Goal: Transaction & Acquisition: Complete application form

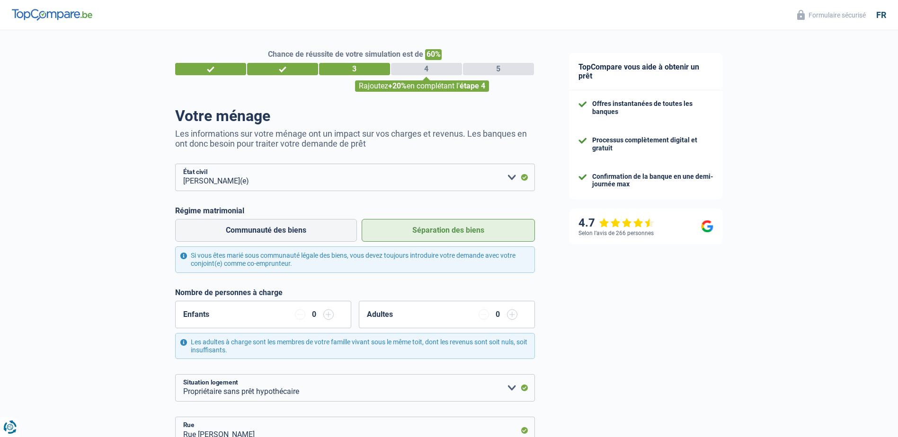
select select "married"
select select "ownerWithoutMortgage"
select select "LU"
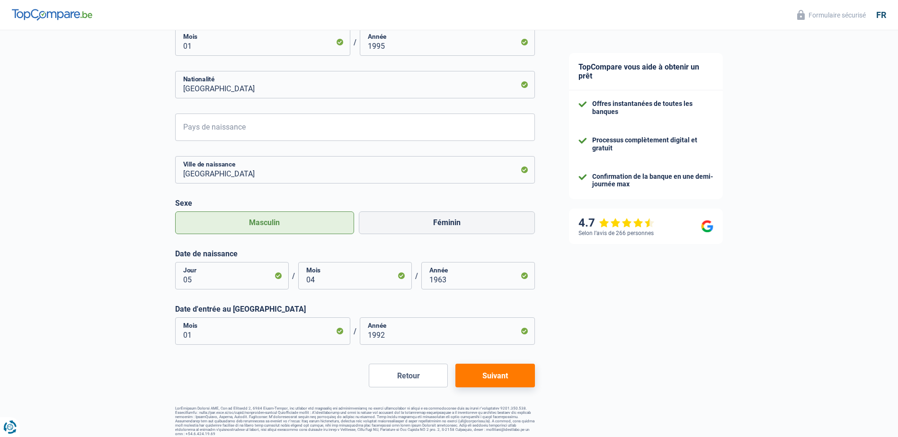
scroll to position [578, 0]
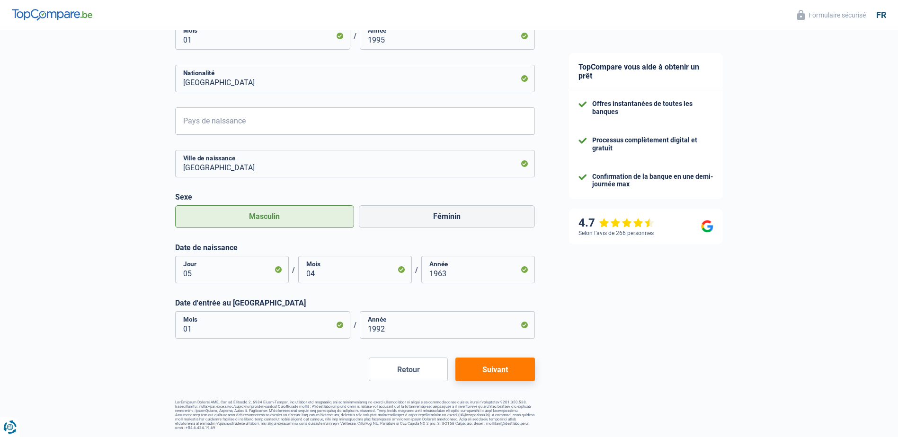
click at [489, 370] on button "Suivant" at bounding box center [494, 370] width 79 height 24
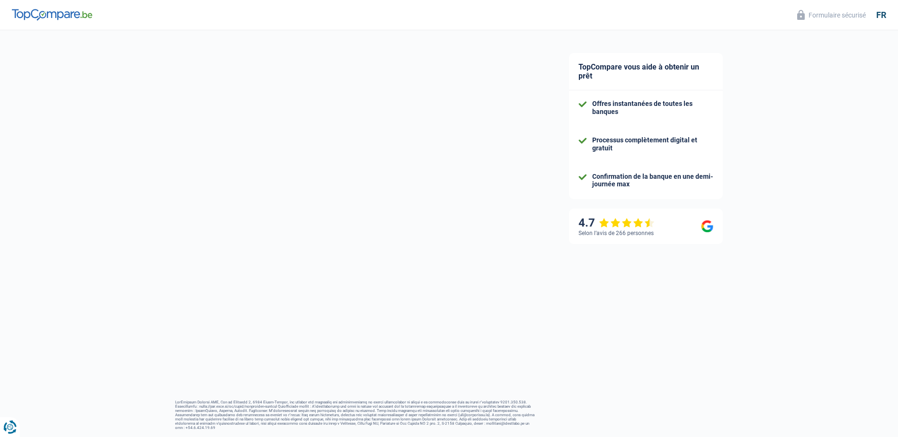
select select "netSalary"
select select "mealVouchers"
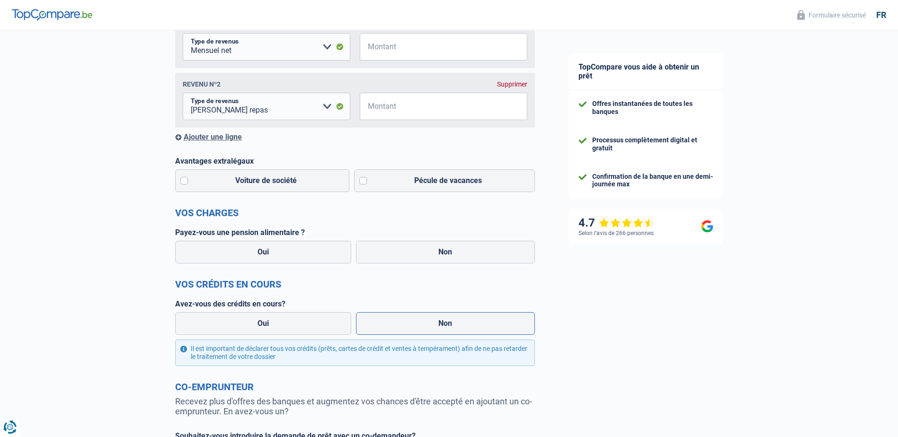
scroll to position [189, 0]
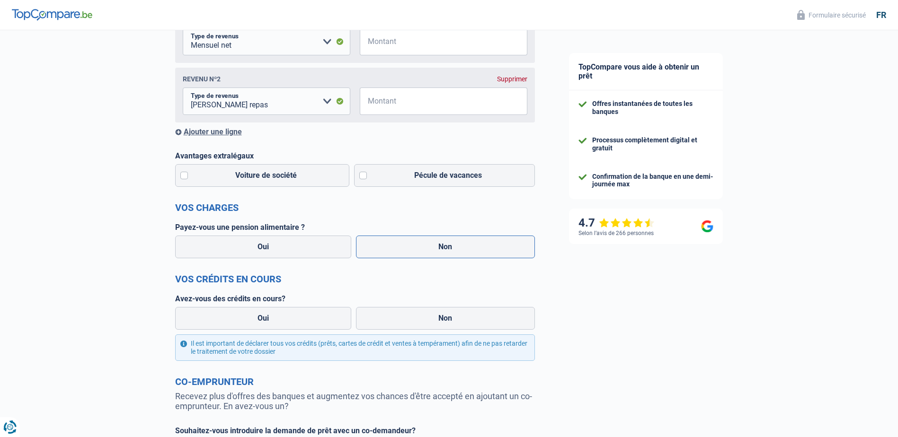
click at [431, 249] on label "Non" at bounding box center [445, 247] width 179 height 23
click at [431, 249] on input "Non" at bounding box center [445, 247] width 179 height 23
radio input "true"
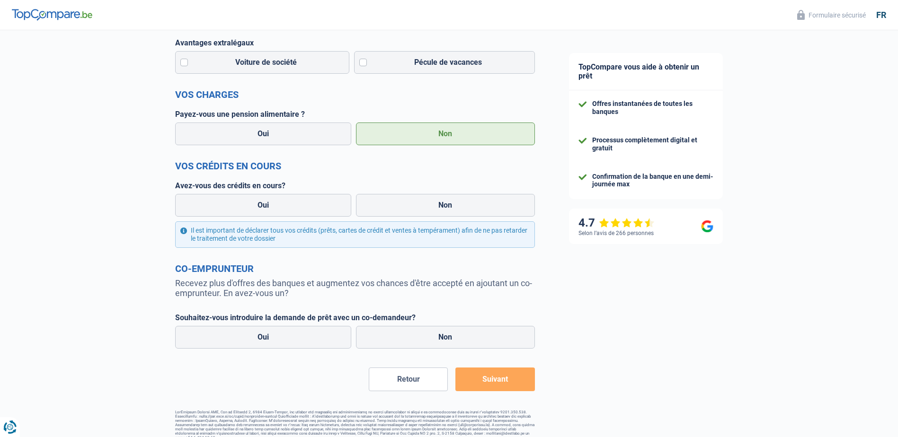
scroll to position [314, 0]
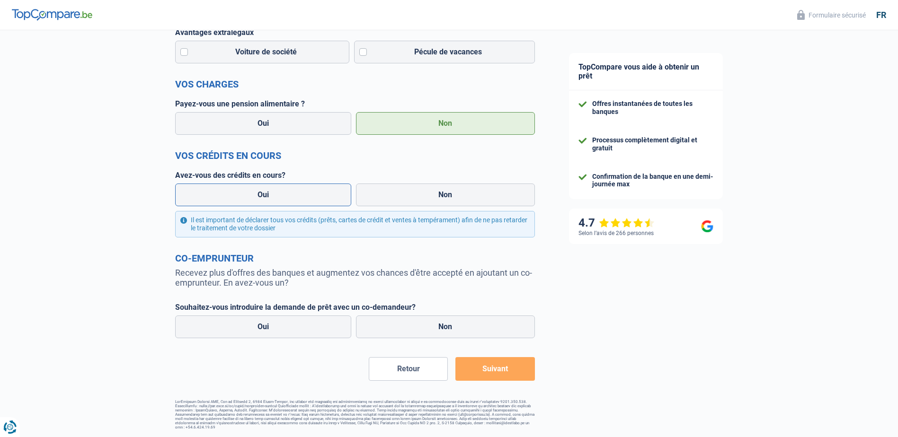
click at [267, 196] on label "Oui" at bounding box center [263, 195] width 177 height 23
click at [267, 196] on input "Oui" at bounding box center [263, 195] width 177 height 23
radio input "true"
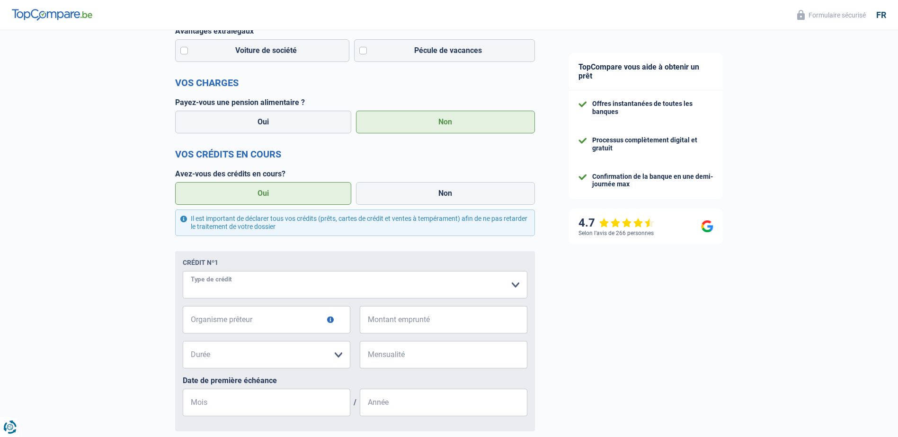
click at [241, 285] on select "Carte ou ouverture de crédit Prêt hypothécaire Vente à tempérament Prêt à tempé…" at bounding box center [355, 284] width 345 height 27
select select "carLoan"
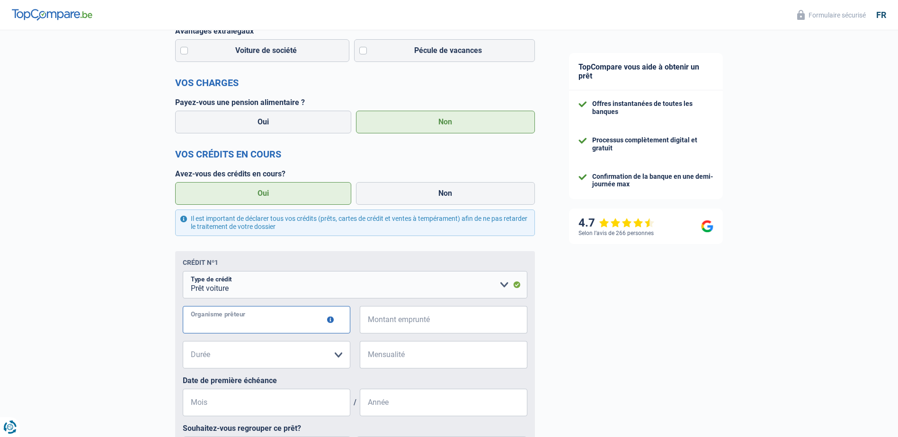
click at [268, 325] on input "Organisme prêteur" at bounding box center [267, 319] width 168 height 27
type input "alpha credit"
click at [391, 325] on input "Montant emprunté" at bounding box center [450, 319] width 156 height 27
type input "460"
click at [339, 357] on select "12 mois 18 mois 24 mois Veuillez sélectionner une option" at bounding box center [267, 354] width 168 height 27
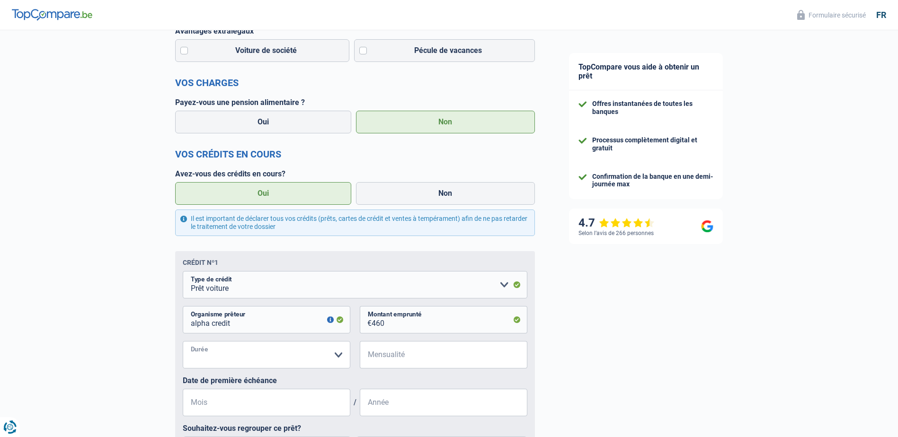
select select "24"
click at [183, 343] on select "12 mois 18 mois 24 mois Veuillez sélectionner une option" at bounding box center [267, 354] width 168 height 27
click at [391, 404] on input "Année" at bounding box center [444, 402] width 168 height 27
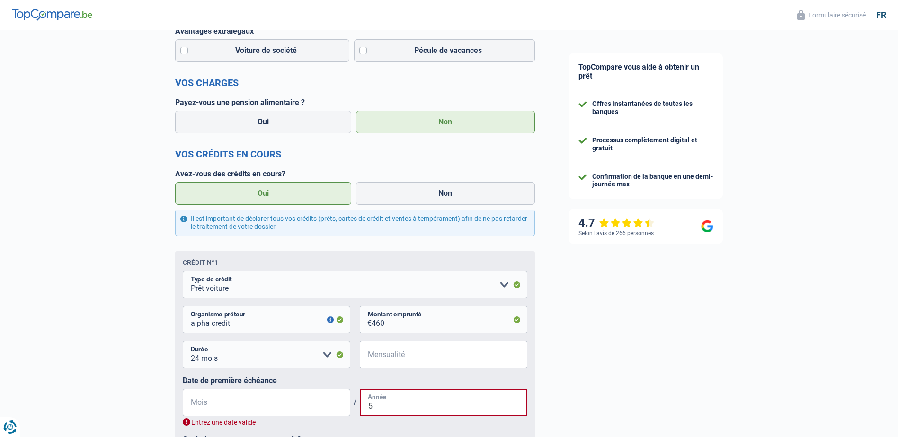
click at [376, 407] on input "5" at bounding box center [444, 402] width 168 height 27
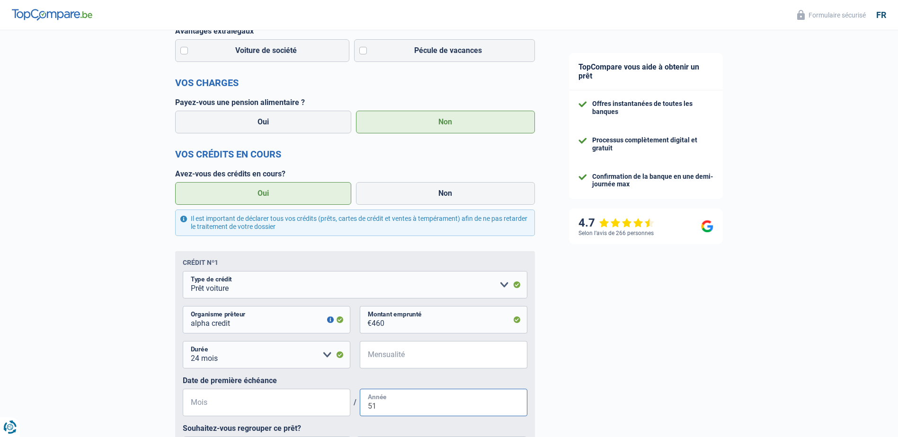
type input "5"
type input "2022"
click at [202, 403] on input "Mois" at bounding box center [267, 402] width 168 height 27
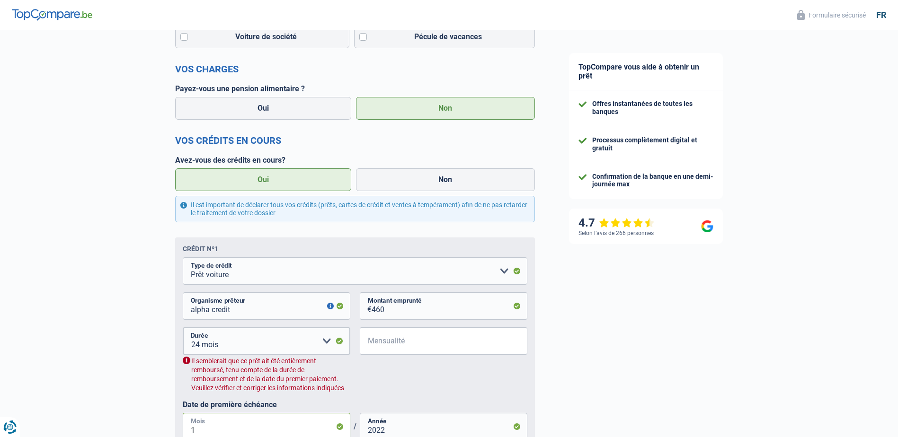
type input "10"
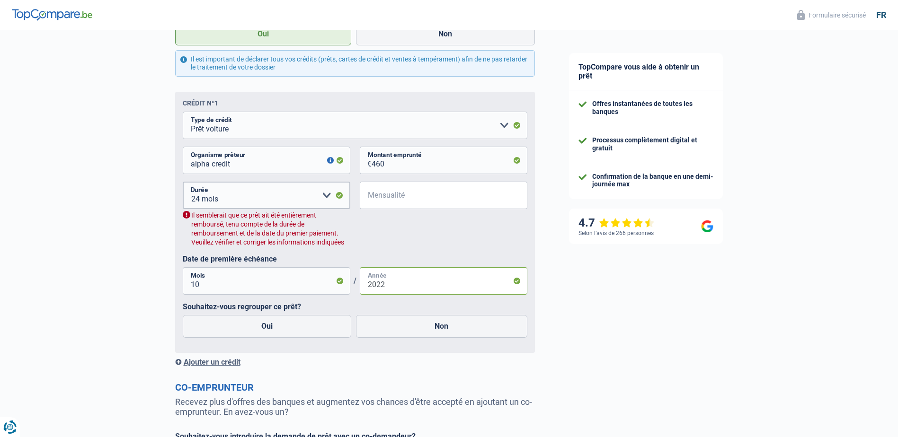
scroll to position [523, 0]
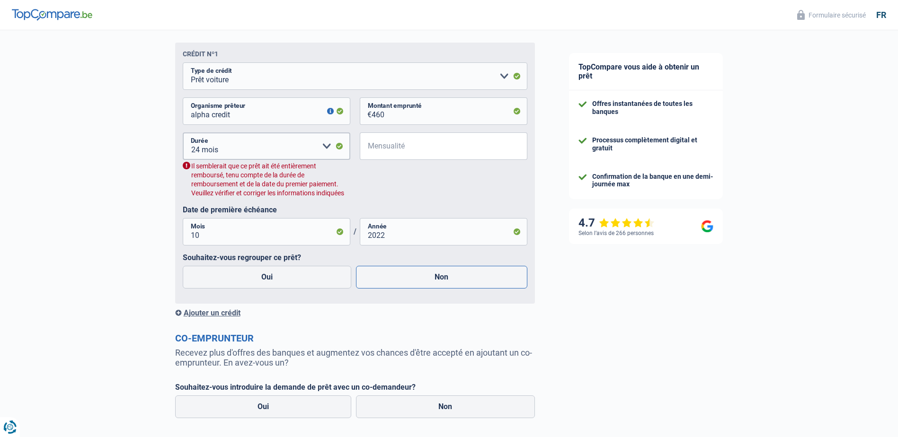
click at [443, 279] on label "Non" at bounding box center [441, 277] width 171 height 23
click at [443, 279] on input "Non" at bounding box center [441, 277] width 171 height 23
radio input "true"
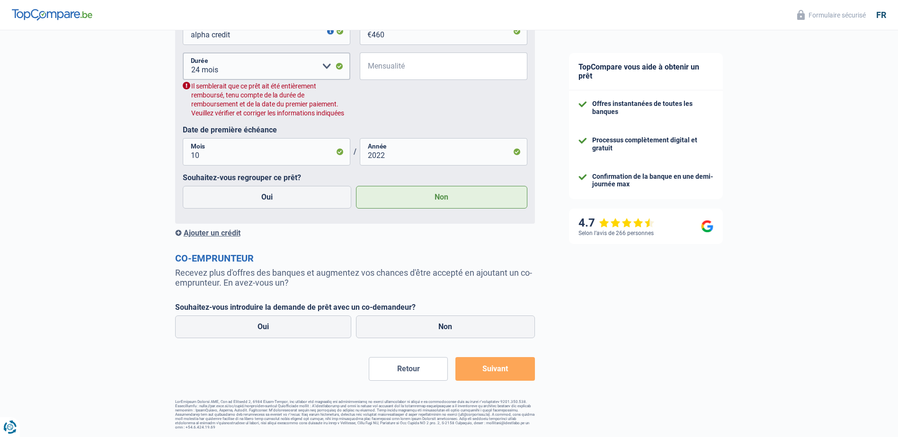
scroll to position [605, 0]
click at [431, 327] on label "Non" at bounding box center [445, 327] width 179 height 23
click at [431, 327] on input "Non" at bounding box center [445, 327] width 179 height 23
radio input "true"
click at [497, 369] on button "Suivant" at bounding box center [494, 369] width 79 height 24
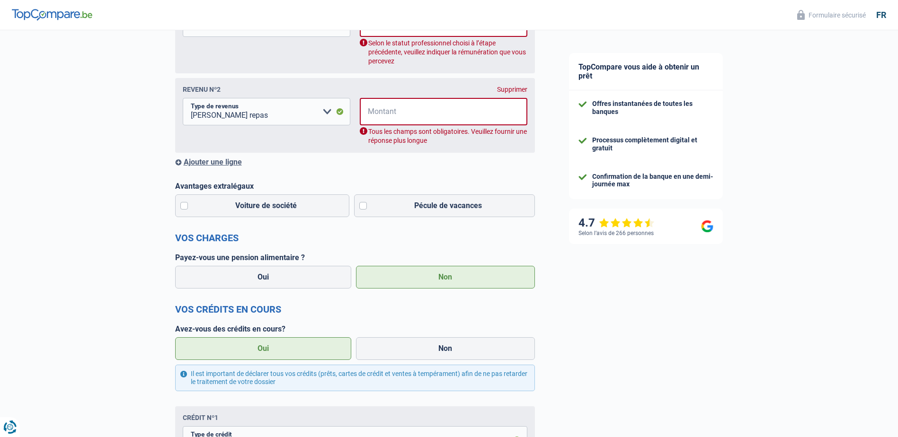
scroll to position [153, 0]
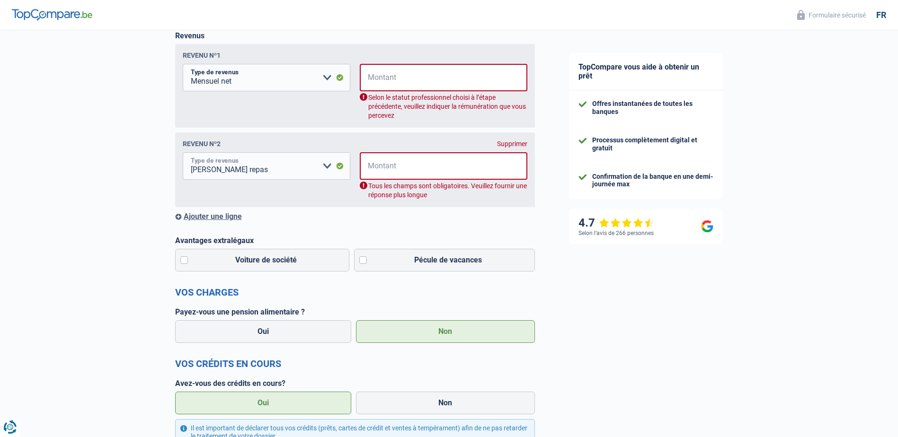
click at [338, 167] on select "Allocation d'handicap Allocations chômage Allocations familiales Chèques repas …" at bounding box center [267, 165] width 168 height 27
click at [327, 168] on select "Allocation d'handicap Allocations chômage Allocations familiales Chèques repas …" at bounding box center [267, 165] width 168 height 27
click at [339, 168] on select "Allocation d'handicap Allocations chômage Allocations familiales Chèques repas …" at bounding box center [267, 165] width 168 height 27
click at [283, 170] on select "Allocation d'handicap Allocations chômage Allocations familiales Chèques repas …" at bounding box center [267, 165] width 168 height 27
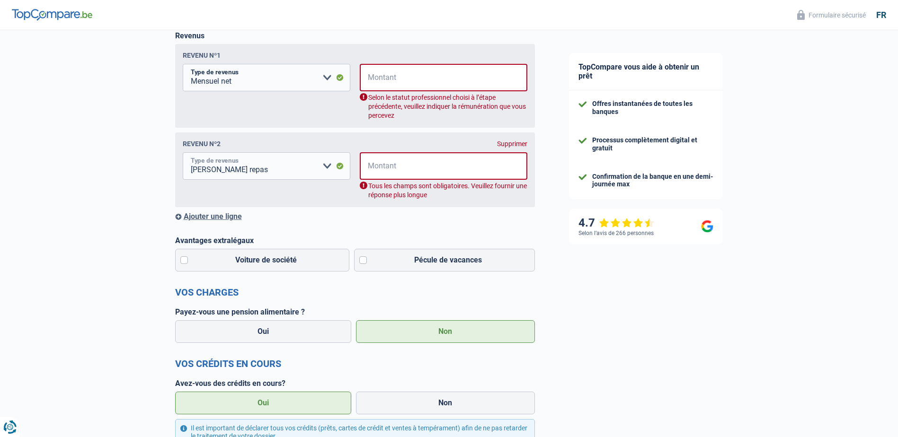
select select "other"
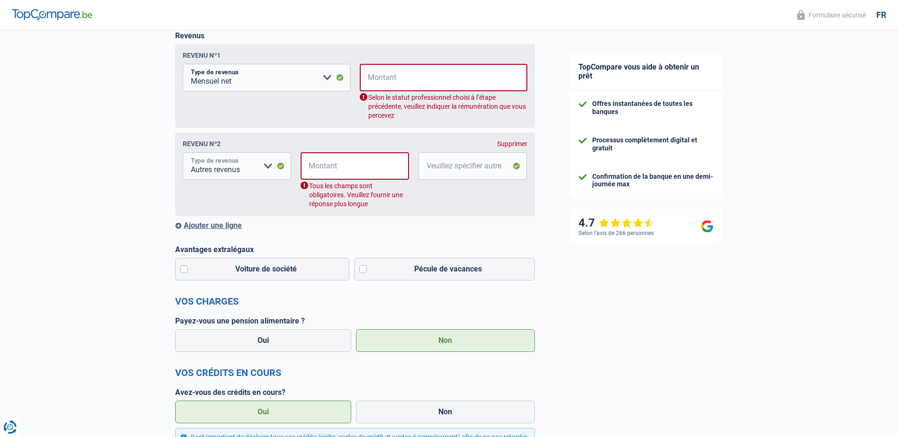
click at [279, 168] on select "Allocation d'handicap Allocations chômage Allocations familiales Chèques repas …" at bounding box center [237, 165] width 108 height 27
click at [217, 164] on select "Allocation d'handicap Allocations chômage Allocations familiales Chèques repas …" at bounding box center [237, 165] width 108 height 27
click at [215, 165] on select "Allocation d'handicap Allocations chômage Allocations familiales Chèques repas …" at bounding box center [237, 165] width 108 height 27
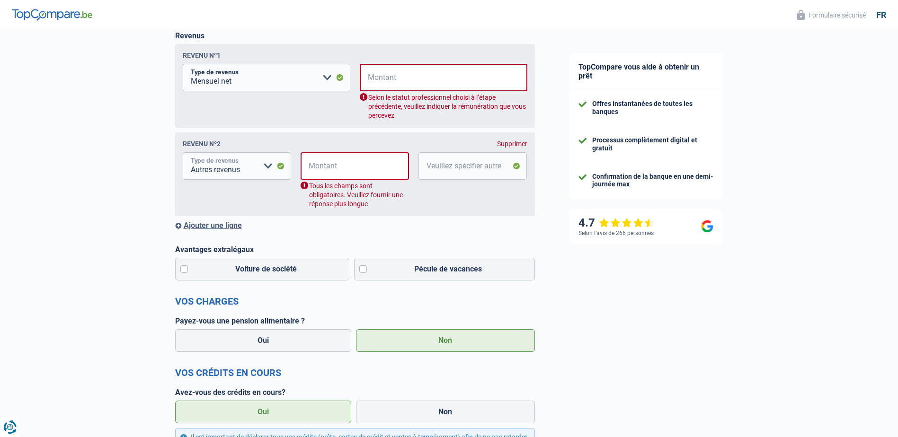
click at [215, 164] on select "Allocation d'handicap Allocations chômage Allocations familiales Chèques repas …" at bounding box center [237, 165] width 108 height 27
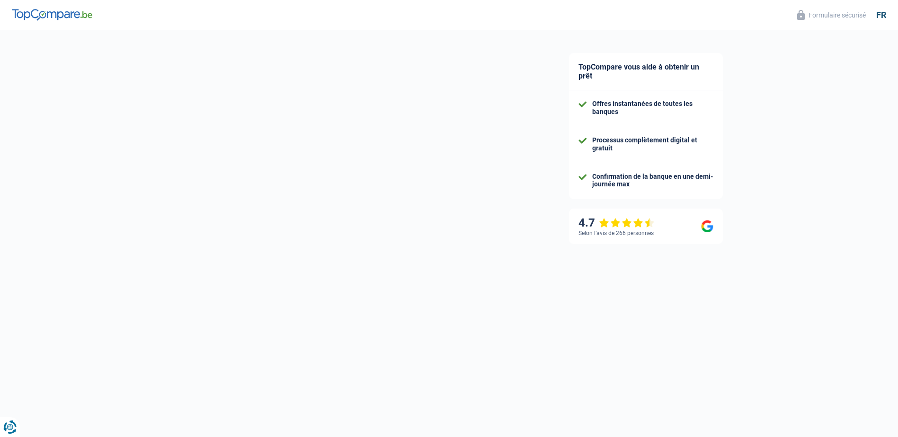
select select "married"
select select "ownerWithoutMortgage"
select select "LU"
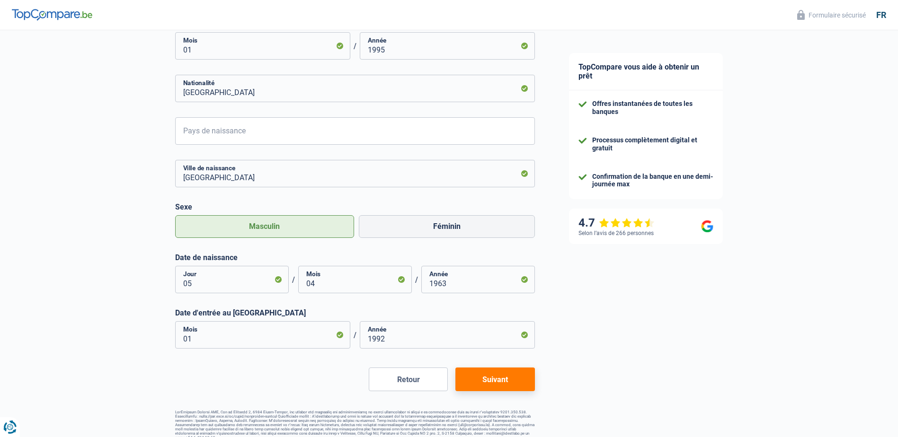
scroll to position [578, 0]
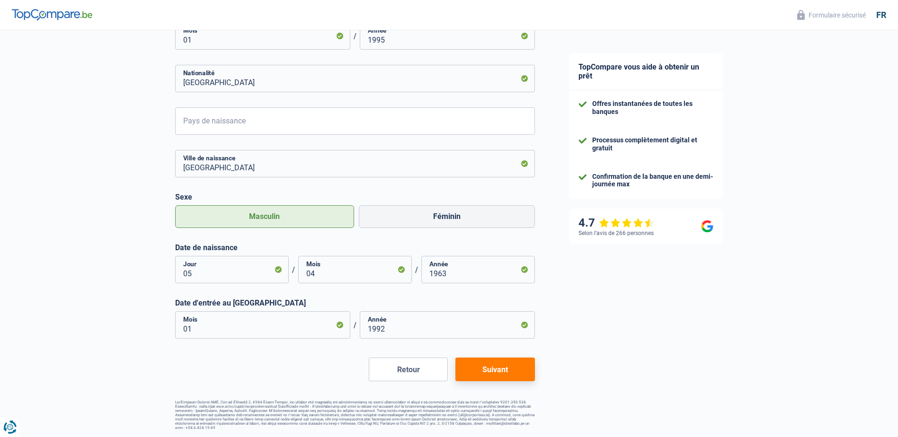
click at [498, 367] on button "Suivant" at bounding box center [494, 370] width 79 height 24
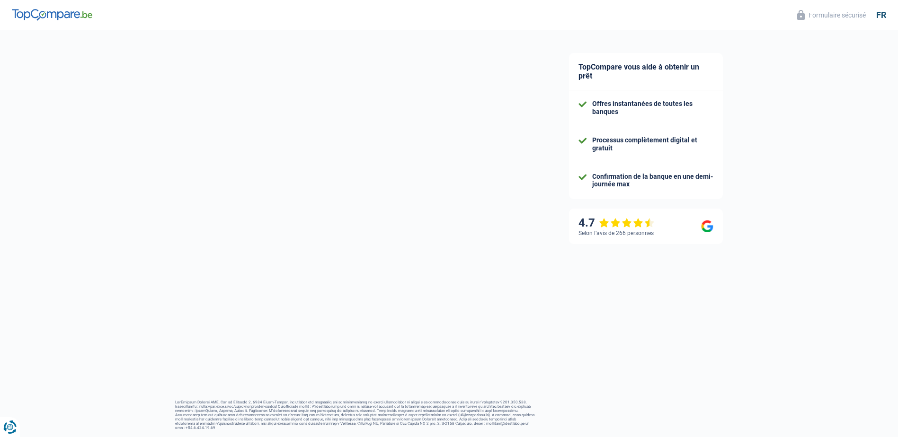
select select "netSalary"
select select "mealVouchers"
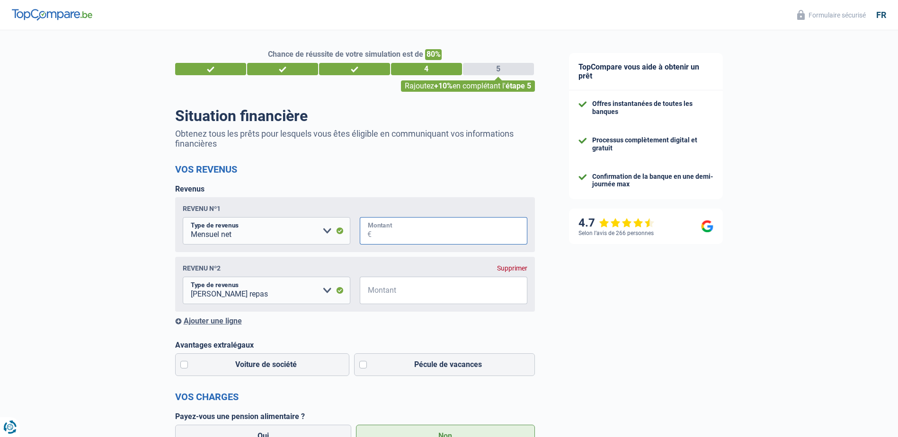
click at [411, 233] on input "Montant" at bounding box center [450, 230] width 156 height 27
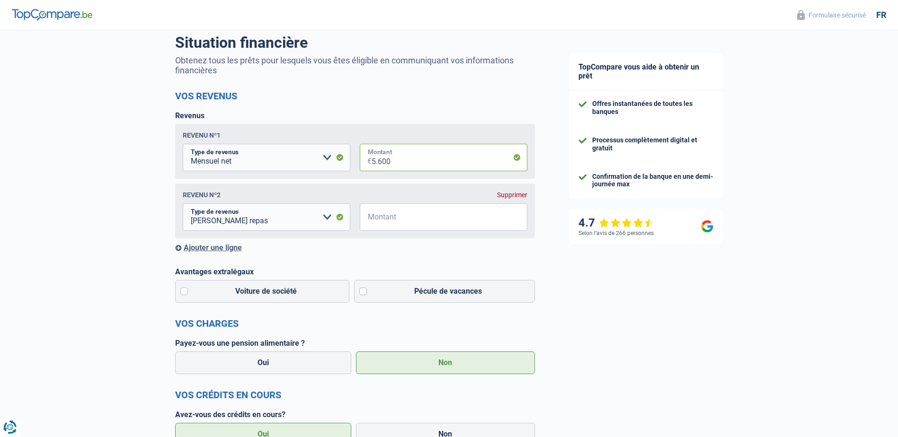
scroll to position [95, 0]
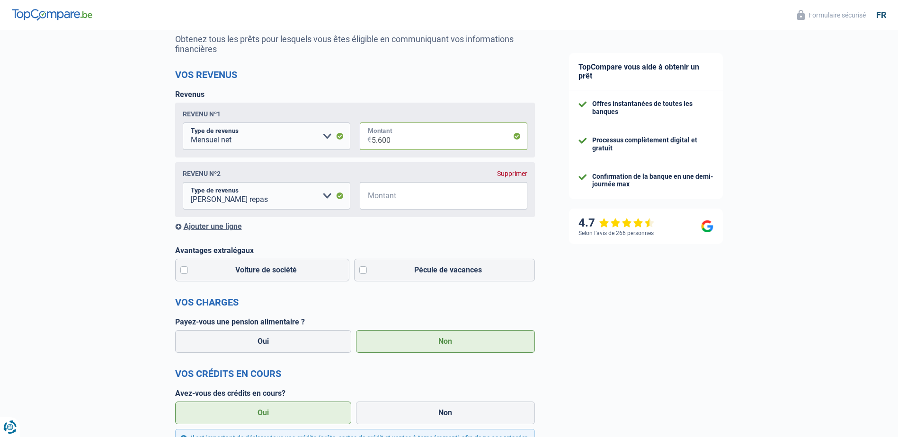
type input "5.600"
click at [338, 197] on select "Allocation d'handicap Allocations chômage Allocations familiales Chèques repas …" at bounding box center [267, 195] width 168 height 27
click at [336, 195] on select "Allocation d'handicap Allocations chômage Allocations familiales Chèques repas …" at bounding box center [267, 195] width 168 height 27
drag, startPoint x: 342, startPoint y: 202, endPoint x: 399, endPoint y: 193, distance: 58.0
click at [399, 193] on input "Montant" at bounding box center [450, 195] width 156 height 27
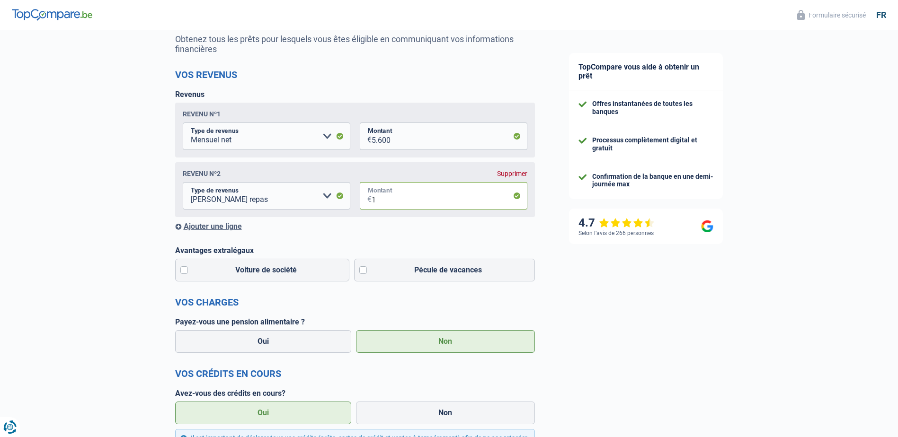
type input "1"
click at [440, 346] on label "Non" at bounding box center [445, 341] width 179 height 23
click at [440, 346] on input "Non" at bounding box center [445, 341] width 179 height 23
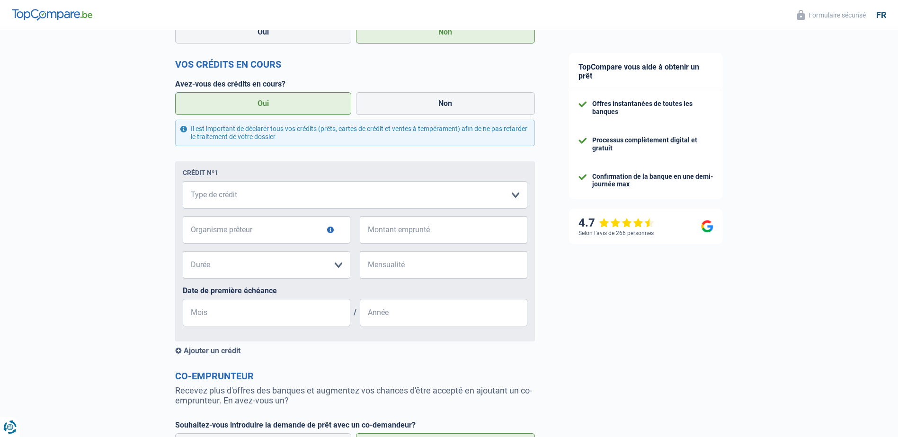
scroll to position [426, 0]
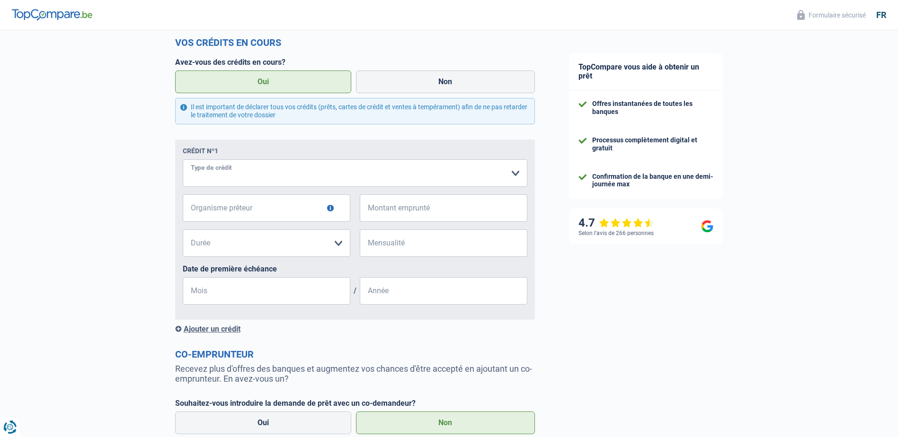
click at [514, 173] on select "Carte ou ouverture de crédit Prêt hypothécaire Vente à tempérament Prêt à tempé…" at bounding box center [355, 173] width 345 height 27
click at [330, 209] on button "button" at bounding box center [330, 208] width 7 height 7
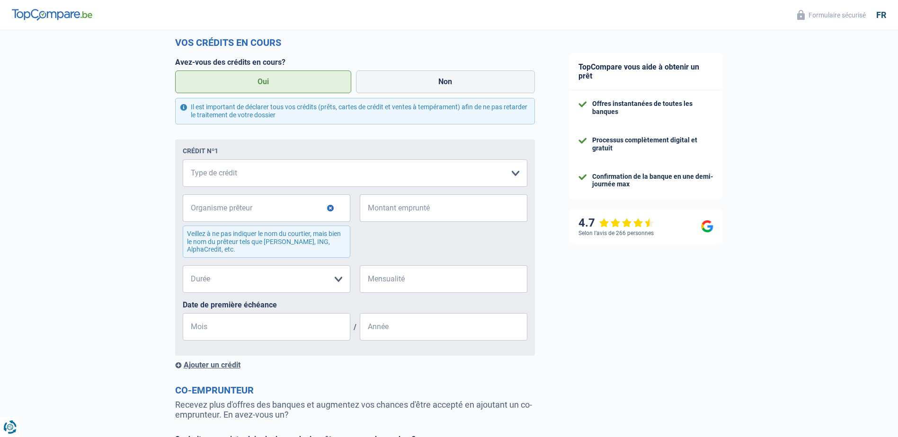
click at [601, 256] on div "TopCompare vous aide à obtenir un prêt Offres instantanées de toutes les banque…" at bounding box center [725, 86] width 347 height 965
drag, startPoint x: 568, startPoint y: 260, endPoint x: 533, endPoint y: 228, distance: 46.9
click at [568, 260] on div "TopCompare vous aide à obtenir un prêt Offres instantanées de toutes les banque…" at bounding box center [725, 86] width 347 height 965
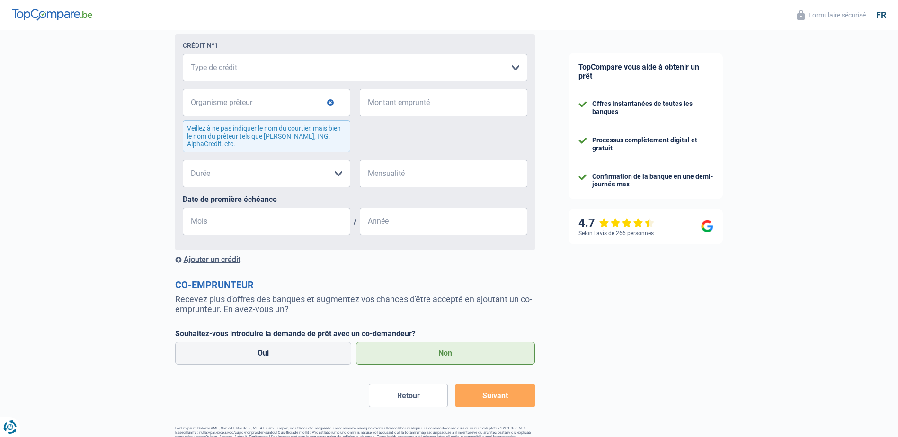
scroll to position [560, 0]
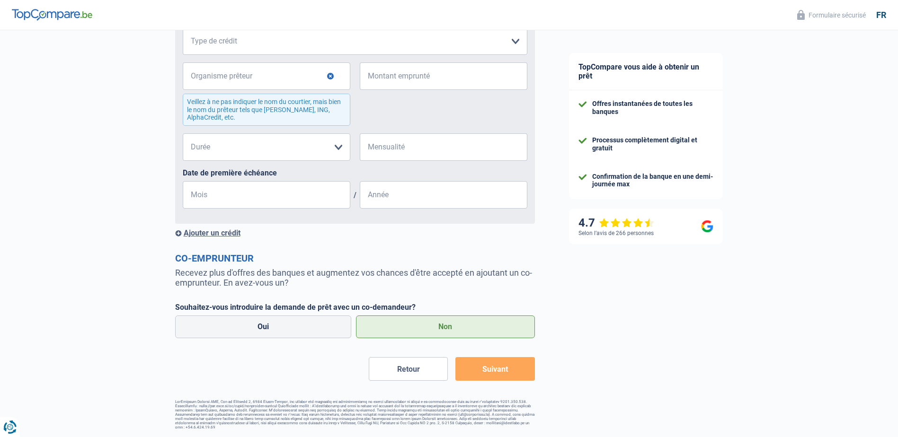
click at [442, 327] on label "Non" at bounding box center [445, 327] width 179 height 23
click at [442, 327] on input "Non" at bounding box center [445, 327] width 179 height 23
click at [496, 369] on button "Suivant" at bounding box center [494, 369] width 79 height 24
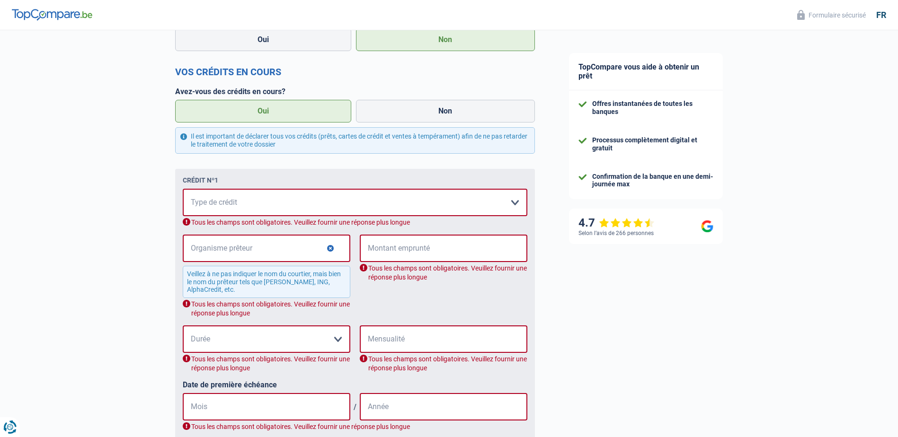
scroll to position [371, 0]
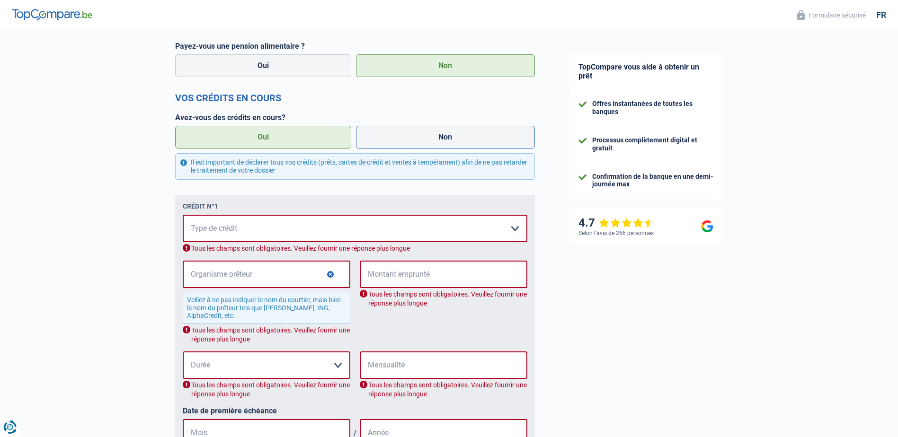
click at [449, 140] on label "Non" at bounding box center [445, 137] width 179 height 23
click at [449, 140] on input "Non" at bounding box center [445, 137] width 179 height 23
radio input "true"
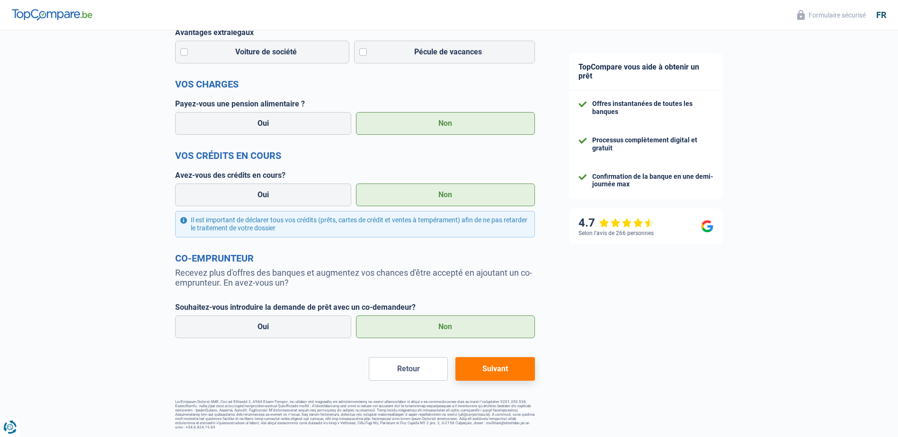
scroll to position [314, 0]
click at [498, 370] on button "Suivant" at bounding box center [494, 369] width 79 height 24
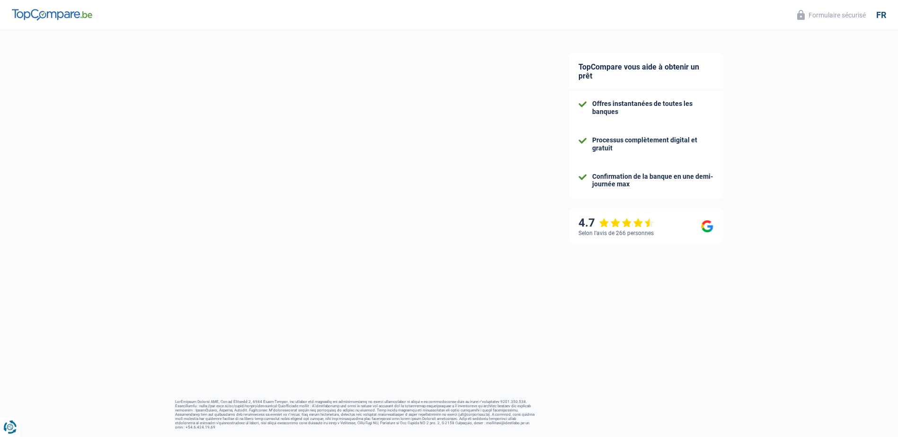
scroll to position [23, 0]
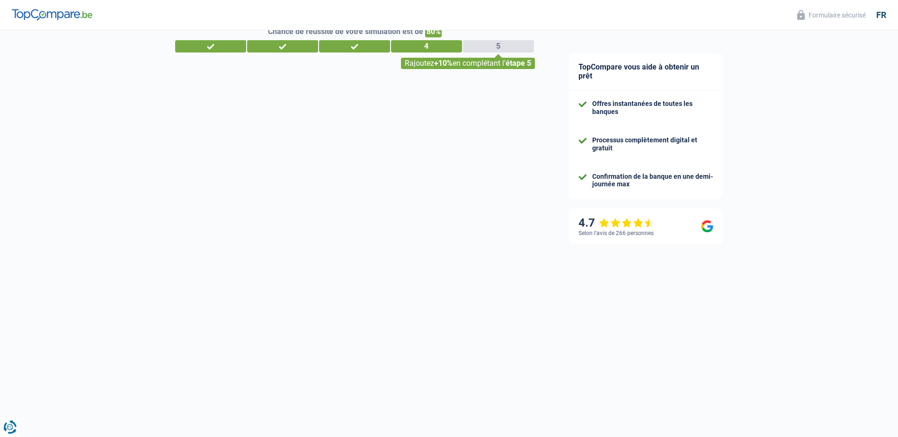
select select "84"
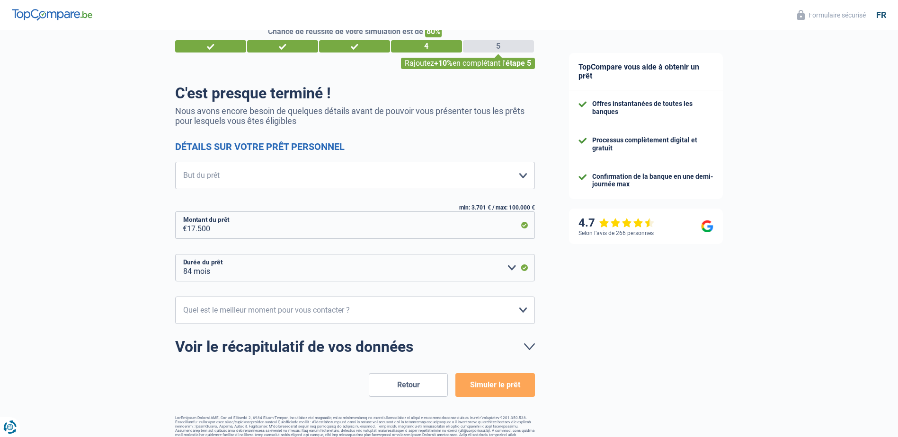
scroll to position [0, 0]
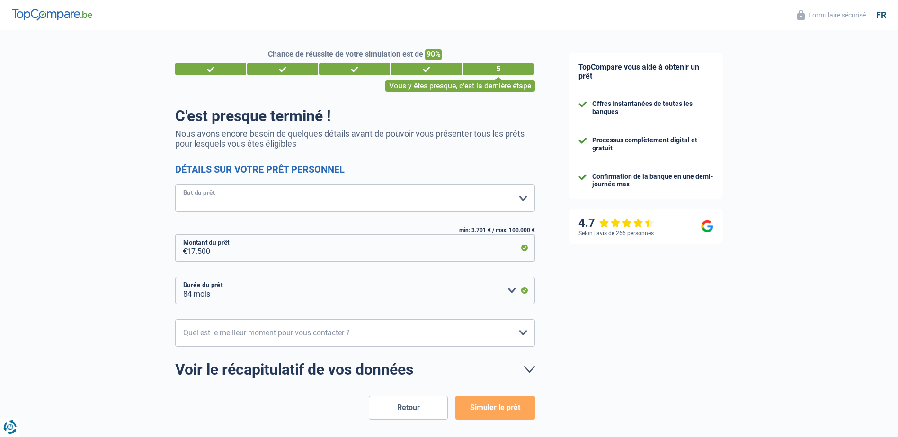
click at [525, 196] on select "Confort maison: meubles, textile, peinture, électroménager, outillage non-profe…" at bounding box center [355, 198] width 360 height 27
click at [175, 186] on select "Confort maison: meubles, textile, peinture, électroménager, outillage non-profe…" at bounding box center [355, 198] width 360 height 27
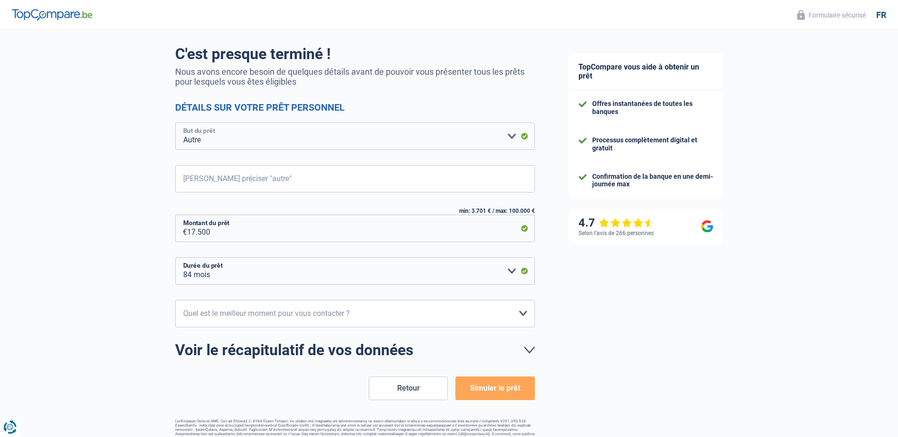
scroll to position [81, 0]
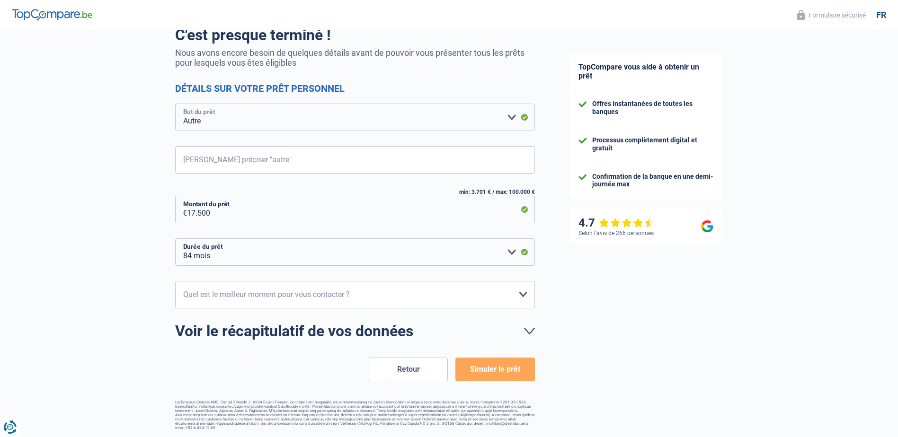
click at [523, 118] on select "Confort maison: meubles, textile, peinture, électroménager, outillage non-profe…" at bounding box center [355, 117] width 360 height 27
select select "houseOrGarden"
click at [175, 105] on select "Confort maison: meubles, textile, peinture, électroménager, outillage non-profe…" at bounding box center [355, 117] width 360 height 27
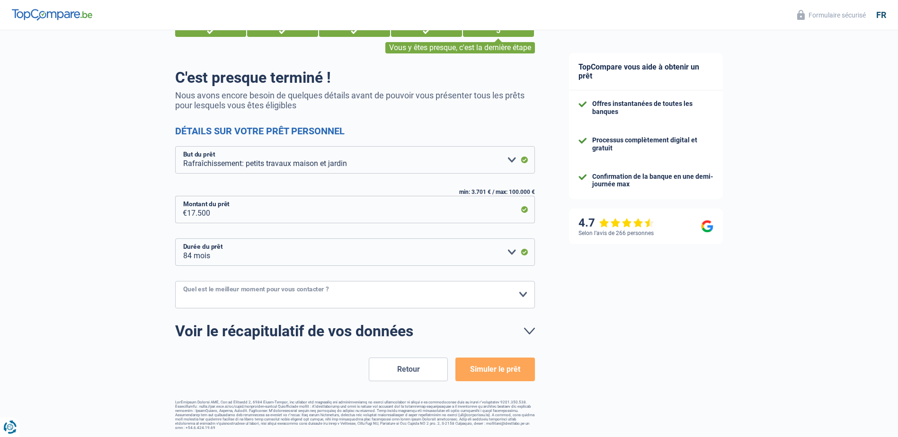
click at [524, 294] on select "10h-12h 12h-14h 14h-16h 16h-18h Veuillez sélectionner une option" at bounding box center [355, 294] width 360 height 27
select select "12-14"
click at [175, 282] on select "10h-12h 12h-14h 14h-16h 16h-18h Veuillez sélectionner une option" at bounding box center [355, 294] width 360 height 27
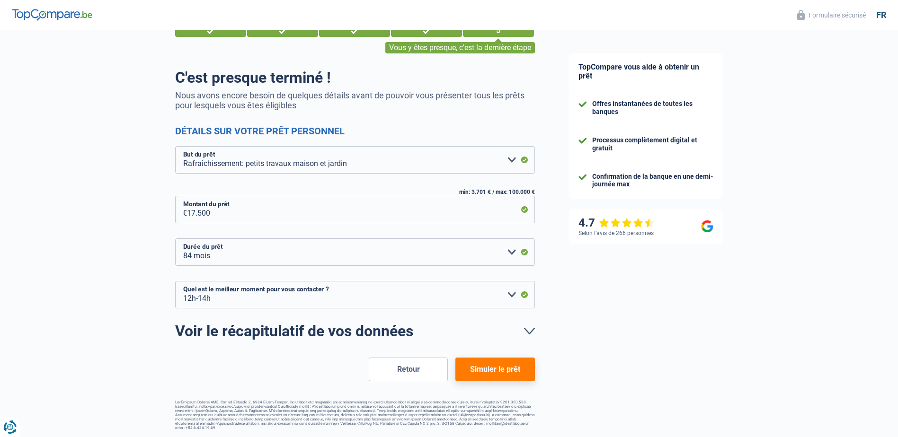
click at [491, 370] on button "Simuler le prêt" at bounding box center [494, 370] width 79 height 24
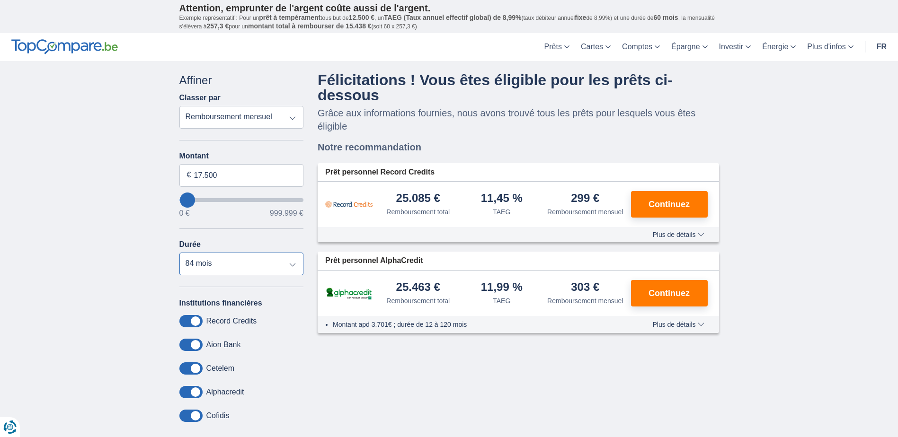
click at [292, 267] on select "12 mois 18 mois 24 mois 30 mois 36 mois 42 mois 48 mois 60 mois 72 mois 84 mois" at bounding box center [241, 264] width 124 height 23
click at [179, 253] on select "12 mois 18 mois 24 mois 30 mois 36 mois 42 mois 48 mois 60 mois 72 mois 84 mois" at bounding box center [241, 264] width 124 height 23
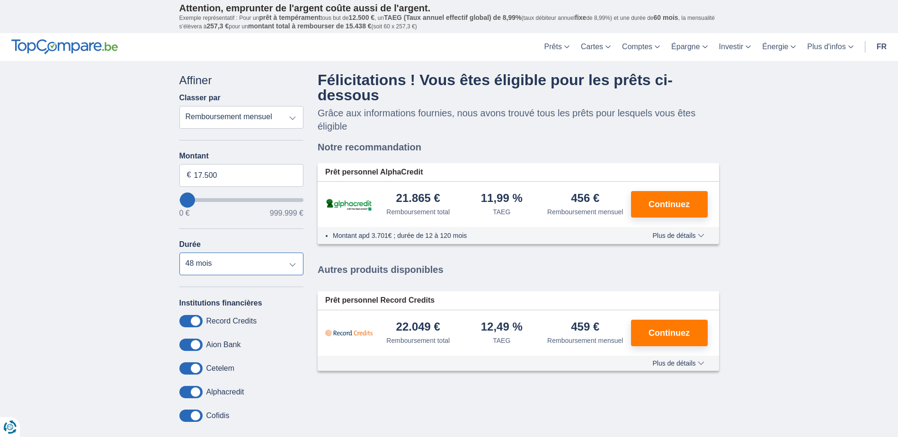
click at [291, 264] on select "12 mois 18 mois 24 mois 30 mois 36 mois 42 mois 48 mois 60 mois 72 mois 84 mois" at bounding box center [241, 264] width 124 height 23
select select "60"
click at [179, 253] on select "12 mois 18 mois 24 mois 30 mois 36 mois 42 mois 48 mois 60 mois 72 mois 84 mois" at bounding box center [241, 264] width 124 height 23
click at [673, 332] on span "Continuez" at bounding box center [669, 333] width 41 height 9
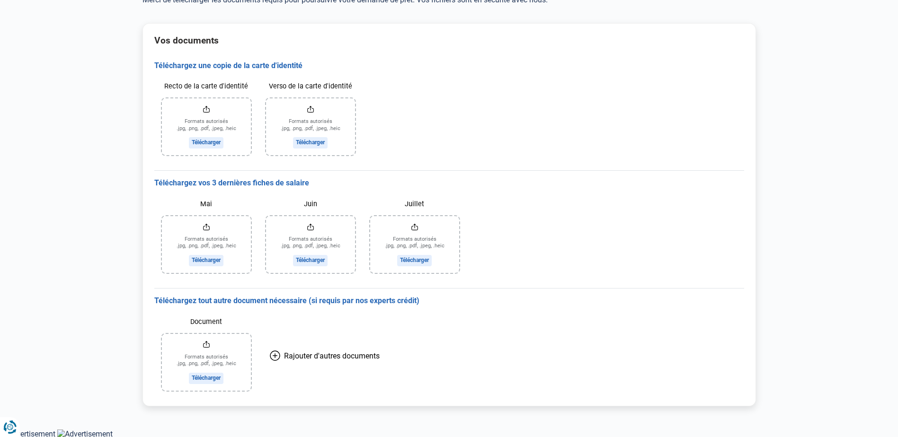
scroll to position [88, 0]
